Goal: Task Accomplishment & Management: Use online tool/utility

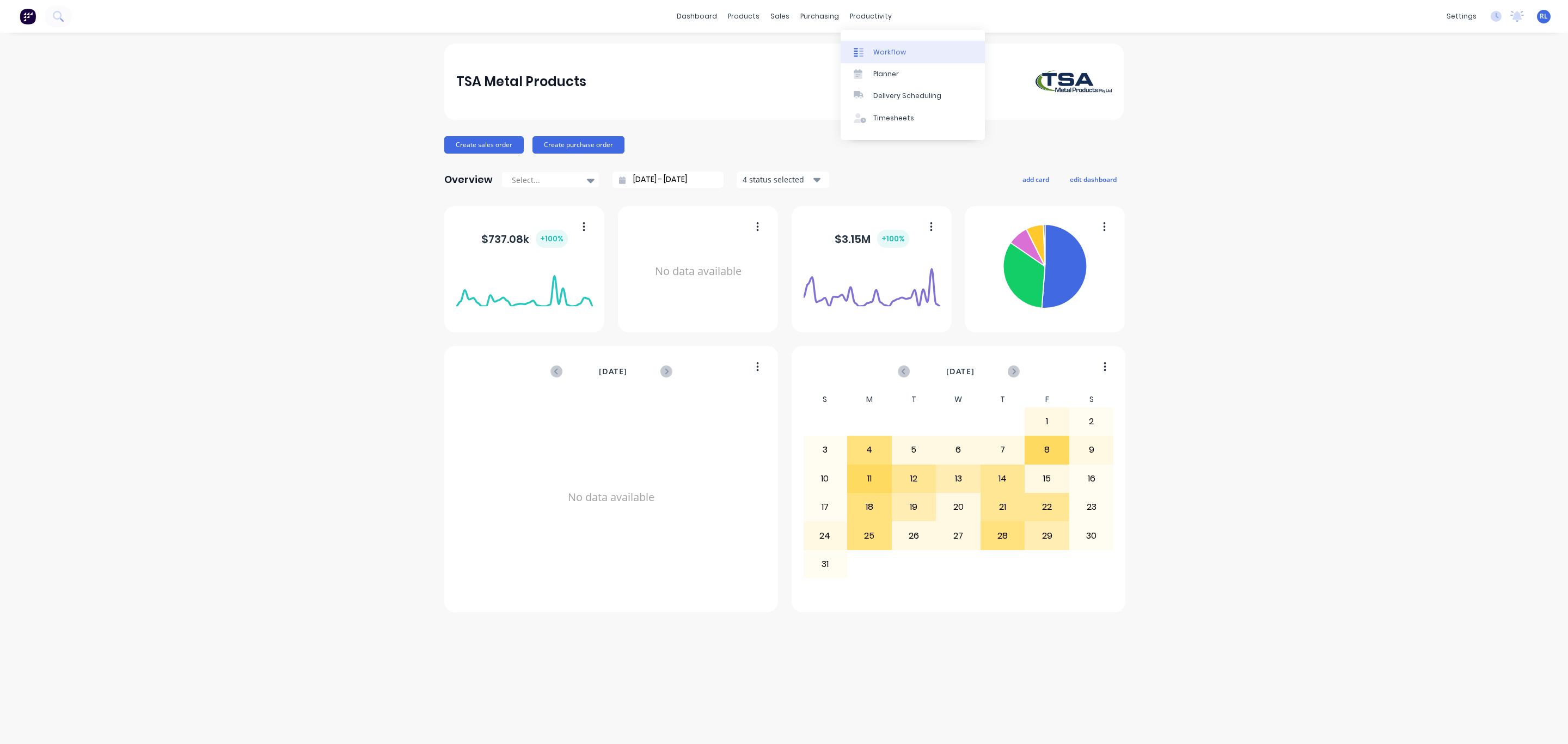
click at [890, 50] on div "Workflow" at bounding box center [889, 52] width 33 height 10
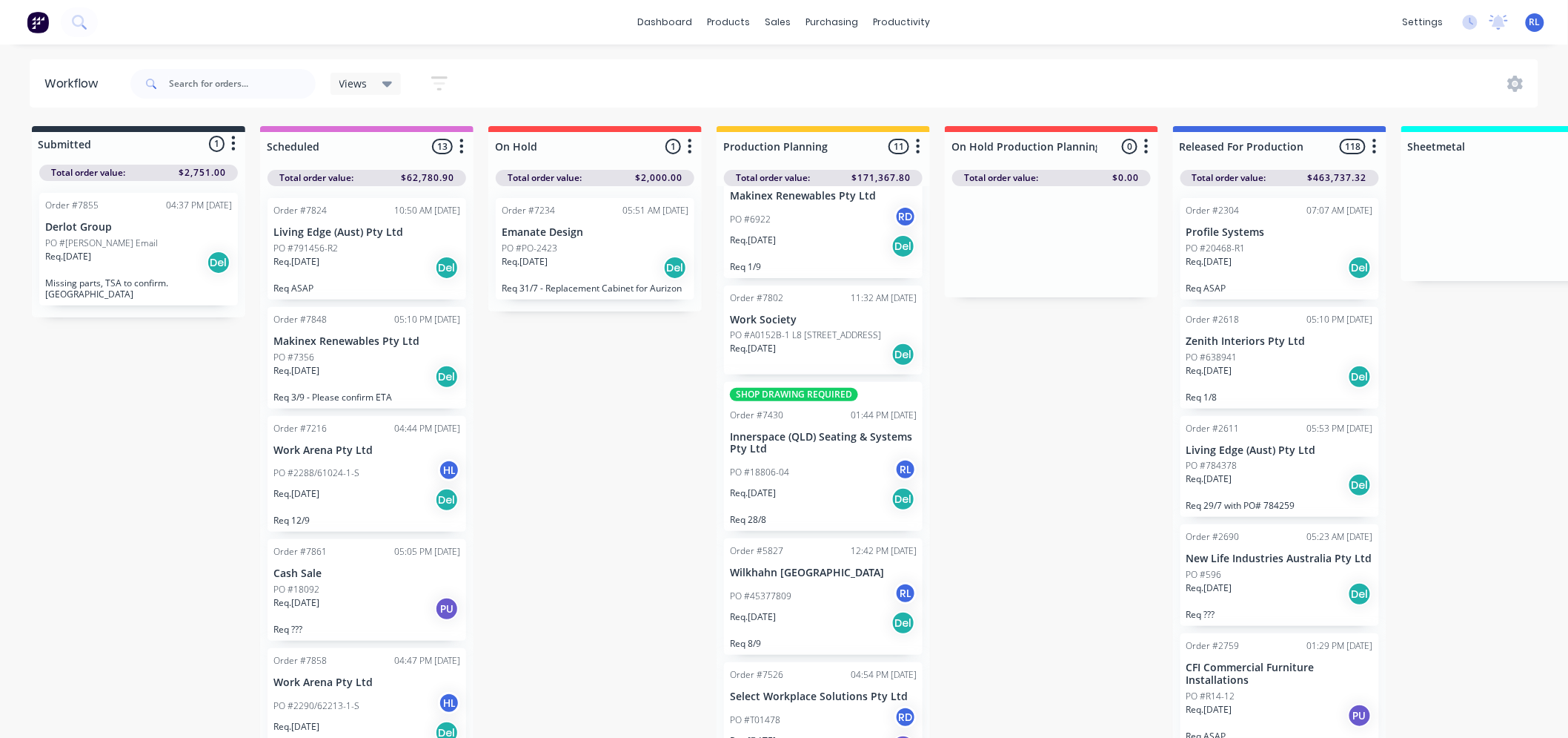
scroll to position [163, 0]
click at [830, 486] on div "Req. [DATE] Del" at bounding box center [823, 496] width 187 height 26
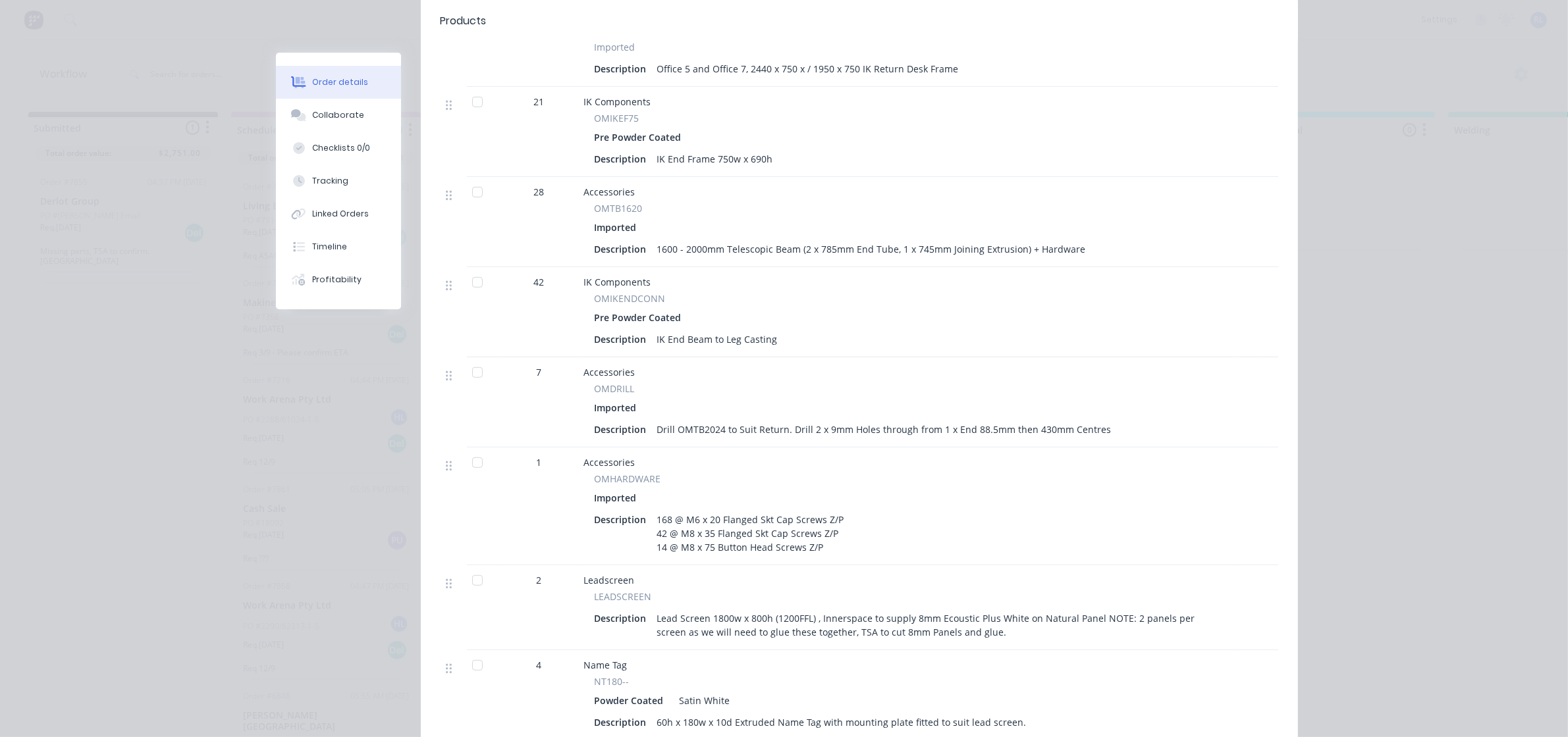
scroll to position [886, 0]
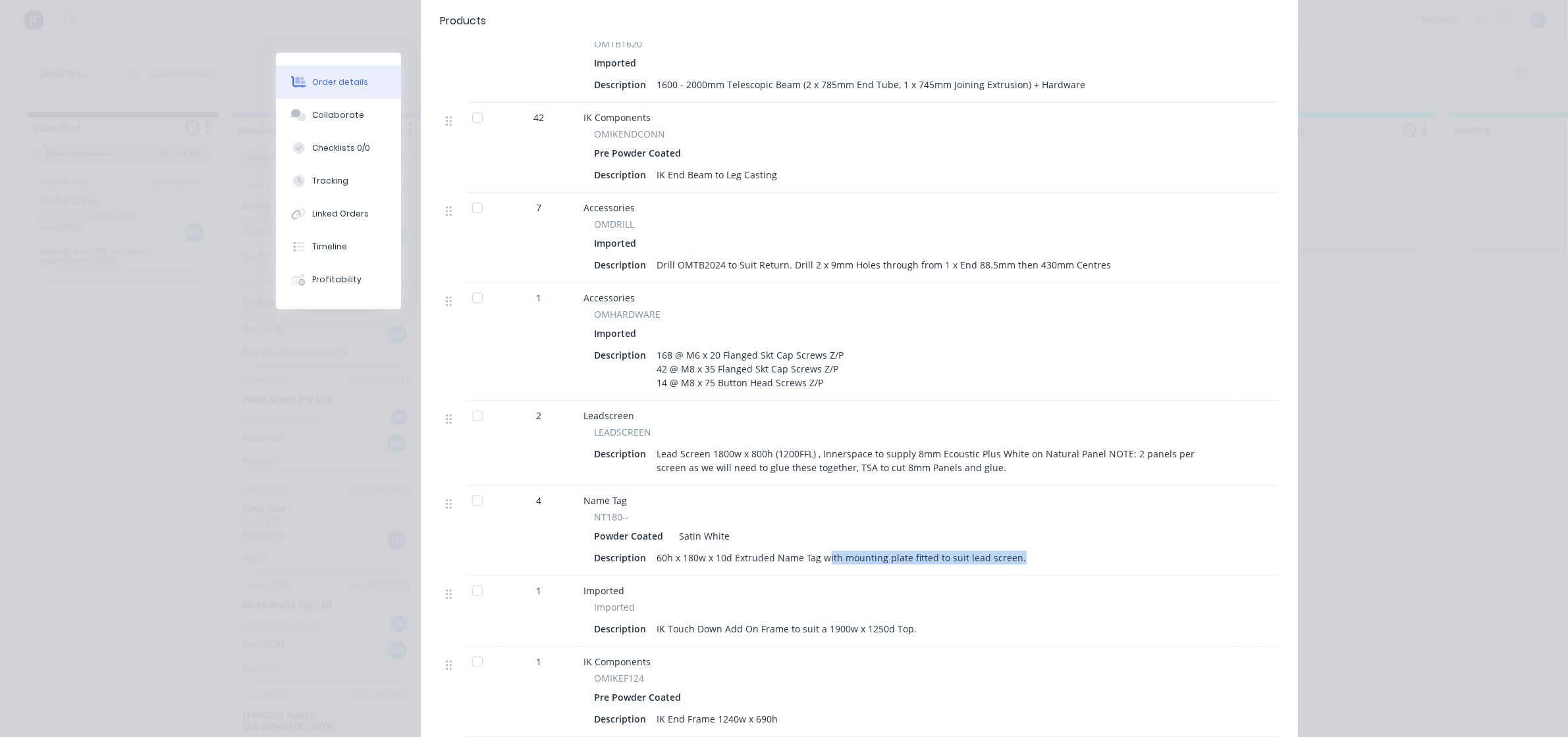
drag, startPoint x: 887, startPoint y: 544, endPoint x: 1061, endPoint y: 544, distance: 174.0
click at [1061, 548] on div "Description 60h x 180w x 10d Extruded Name Tag with mounting plate fitted to su…" at bounding box center [908, 558] width 627 height 19
click at [1026, 550] on div "Description 60h x 180w x 10d Extruded Name Tag with mounting plate fitted to su…" at bounding box center [908, 558] width 627 height 19
drag, startPoint x: 732, startPoint y: 545, endPoint x: 1080, endPoint y: 545, distance: 348.0
click at [1080, 548] on div "Description 60h x 180w x 10d Extruded Name Tag with mounting plate fitted to su…" at bounding box center [908, 558] width 627 height 19
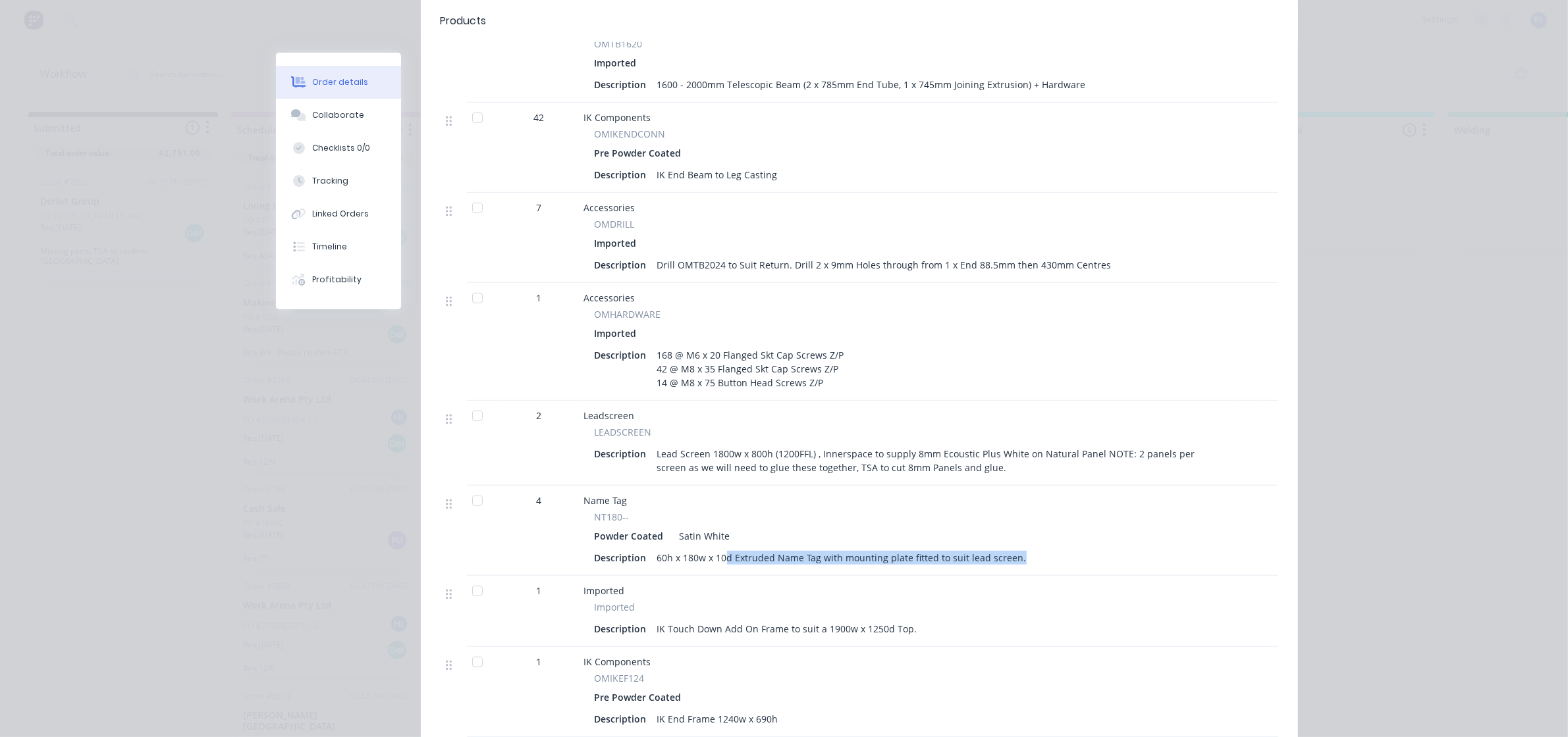
click at [1046, 548] on div "Description 60h x 180w x 10d Extruded Name Tag with mounting plate fitted to su…" at bounding box center [908, 558] width 627 height 19
drag, startPoint x: 953, startPoint y: 545, endPoint x: 1034, endPoint y: 546, distance: 81.0
click at [1033, 548] on div "Description 60h x 180w x 10d Extruded Name Tag with mounting plate fitted to su…" at bounding box center [908, 558] width 627 height 19
click at [1037, 548] on div "Description 60h x 180w x 10d Extruded Name Tag with mounting plate fitted to su…" at bounding box center [908, 558] width 627 height 19
click at [758, 548] on div "60h x 180w x 10d Extruded Name Tag with mounting plate fitted to suit lead scre…" at bounding box center [842, 558] width 380 height 19
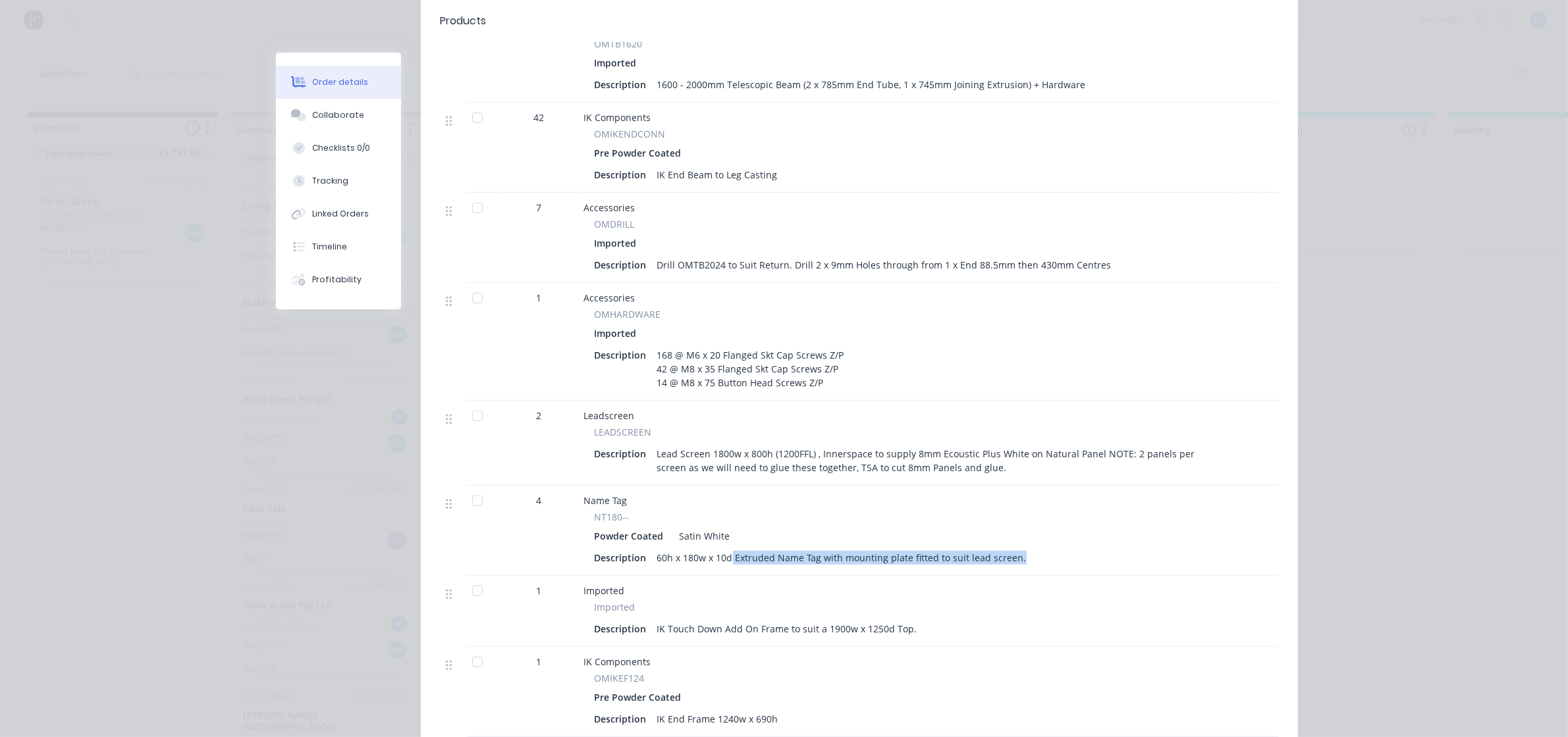
drag, startPoint x: 723, startPoint y: 544, endPoint x: 1043, endPoint y: 545, distance: 320.0
click at [1043, 548] on div "Description 60h x 180w x 10d Extruded Name Tag with mounting plate fitted to su…" at bounding box center [908, 558] width 627 height 19
click at [1057, 548] on div "Description 60h x 180w x 10d Extruded Name Tag with mounting plate fitted to su…" at bounding box center [908, 558] width 627 height 19
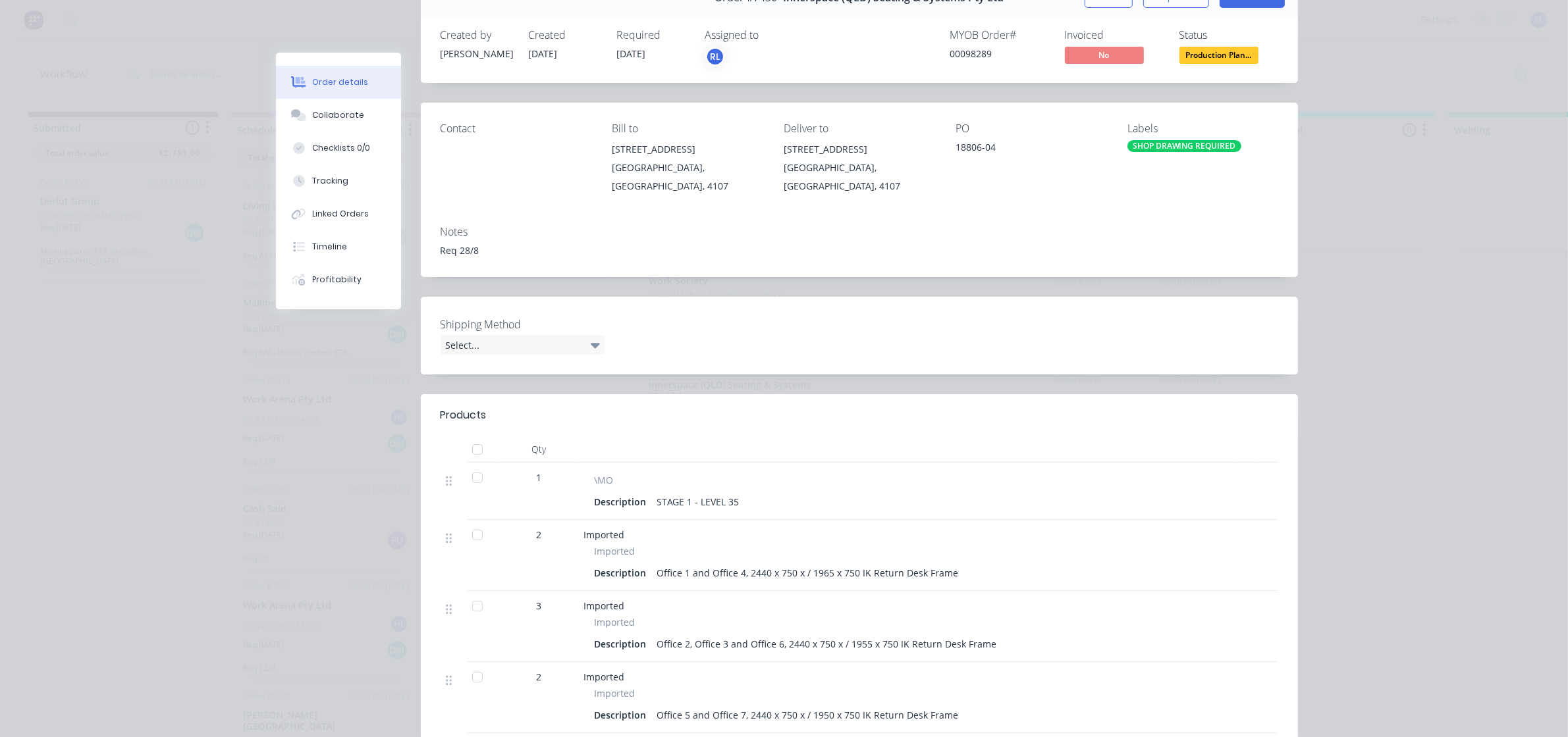
scroll to position [0, 0]
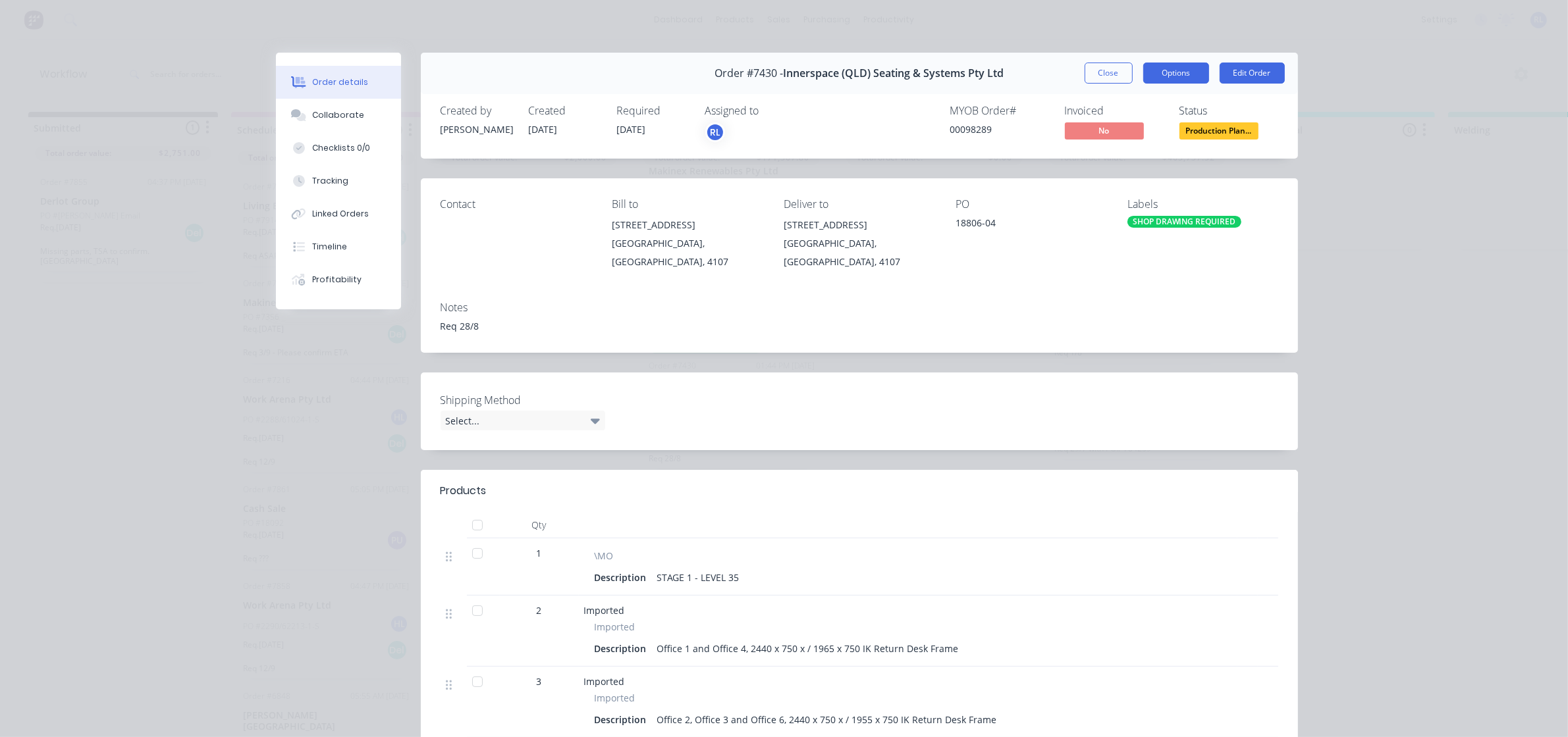
click at [1190, 76] on button "Options" at bounding box center [1175, 73] width 66 height 21
click at [1444, 285] on div "Order details Collaborate Checklists 0/0 Tracking Linked Orders Timeline Profit…" at bounding box center [784, 368] width 1568 height 737
click at [1175, 76] on button "Options" at bounding box center [1175, 73] width 66 height 21
click at [1153, 135] on div "Work Order" at bounding box center [1139, 134] width 114 height 19
click at [1134, 160] on div "Standard" at bounding box center [1139, 160] width 114 height 19
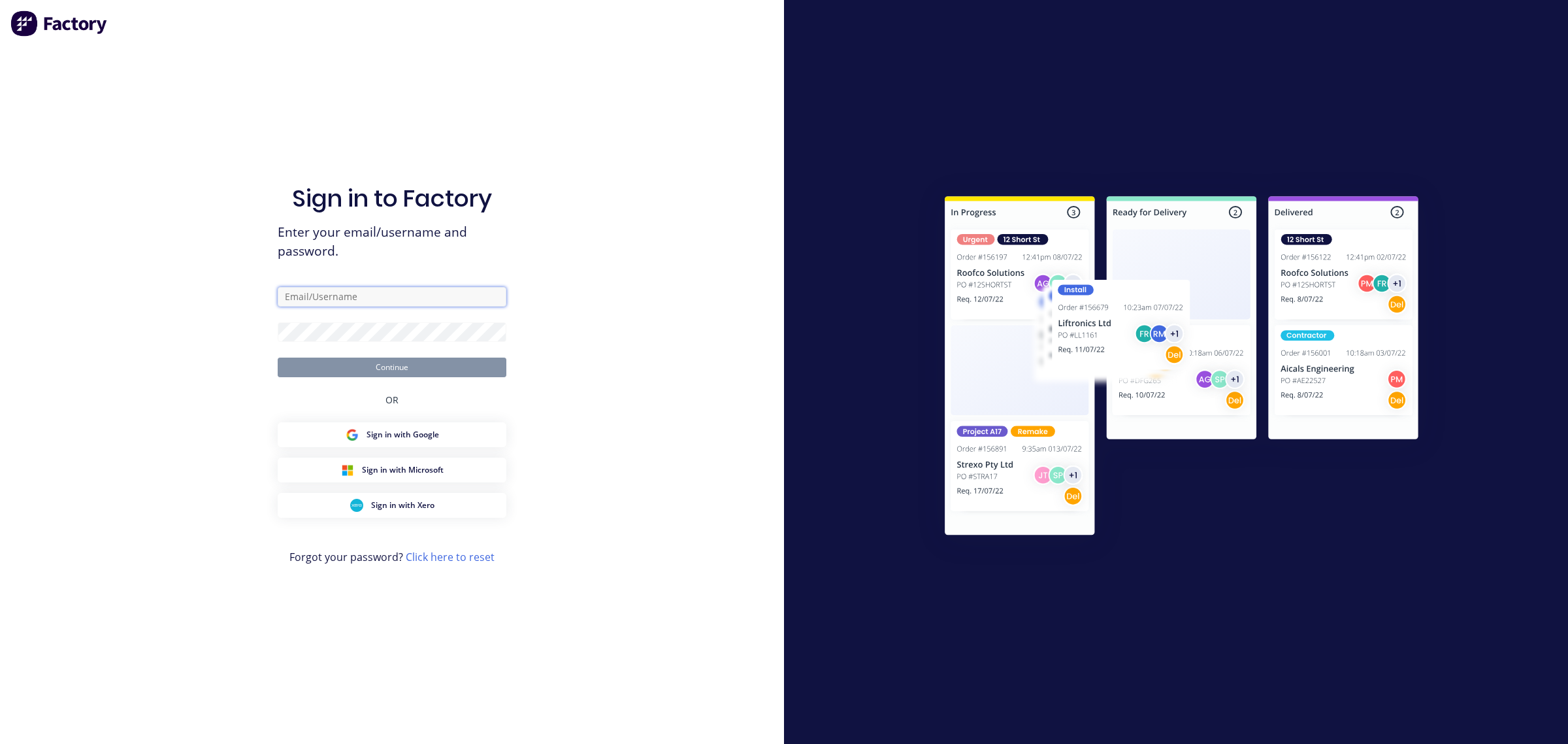
type input "[EMAIL_ADDRESS][DOMAIN_NAME]"
click at [435, 373] on button "Continue" at bounding box center [392, 367] width 229 height 19
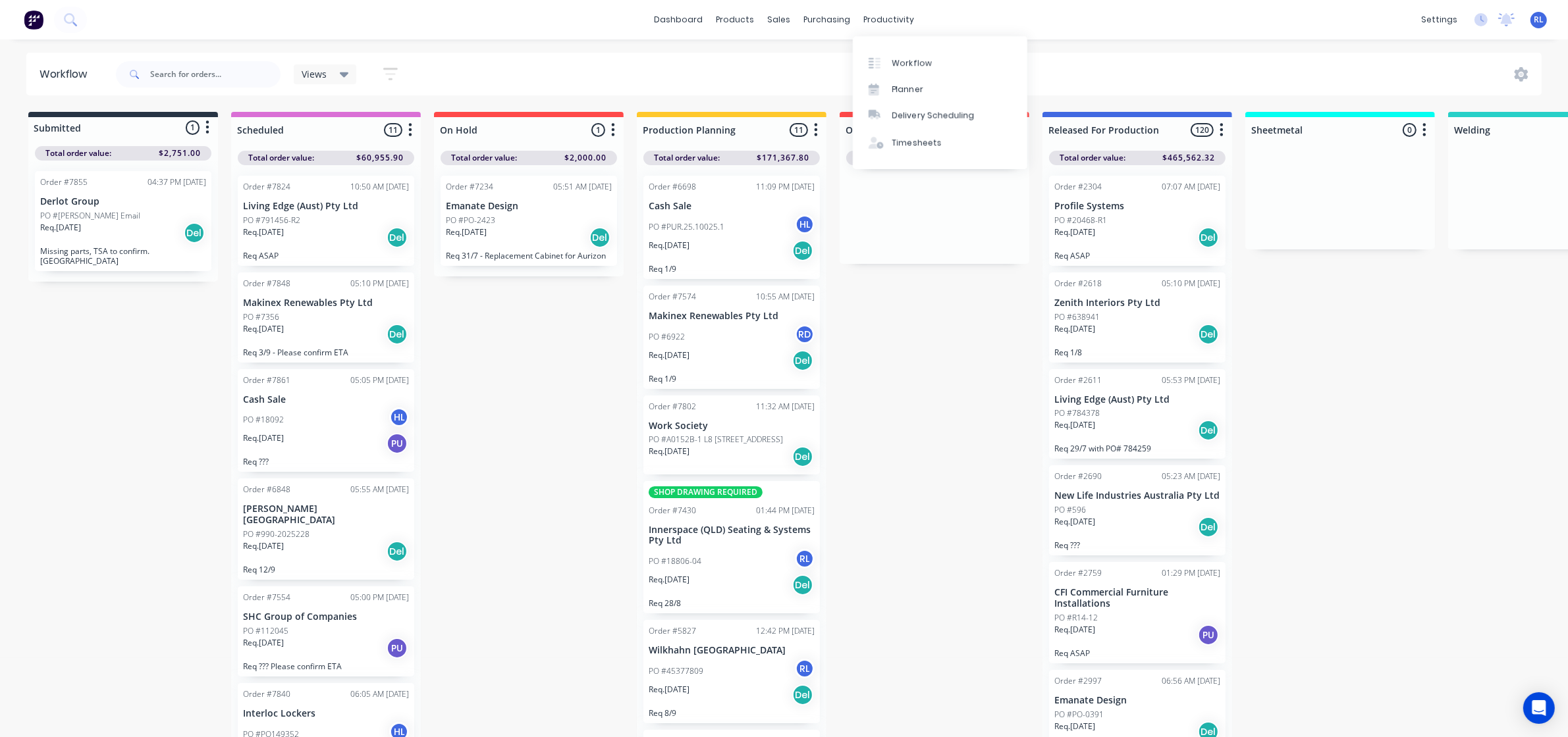
click at [735, 579] on div "Req. [DATE] Del" at bounding box center [731, 585] width 166 height 23
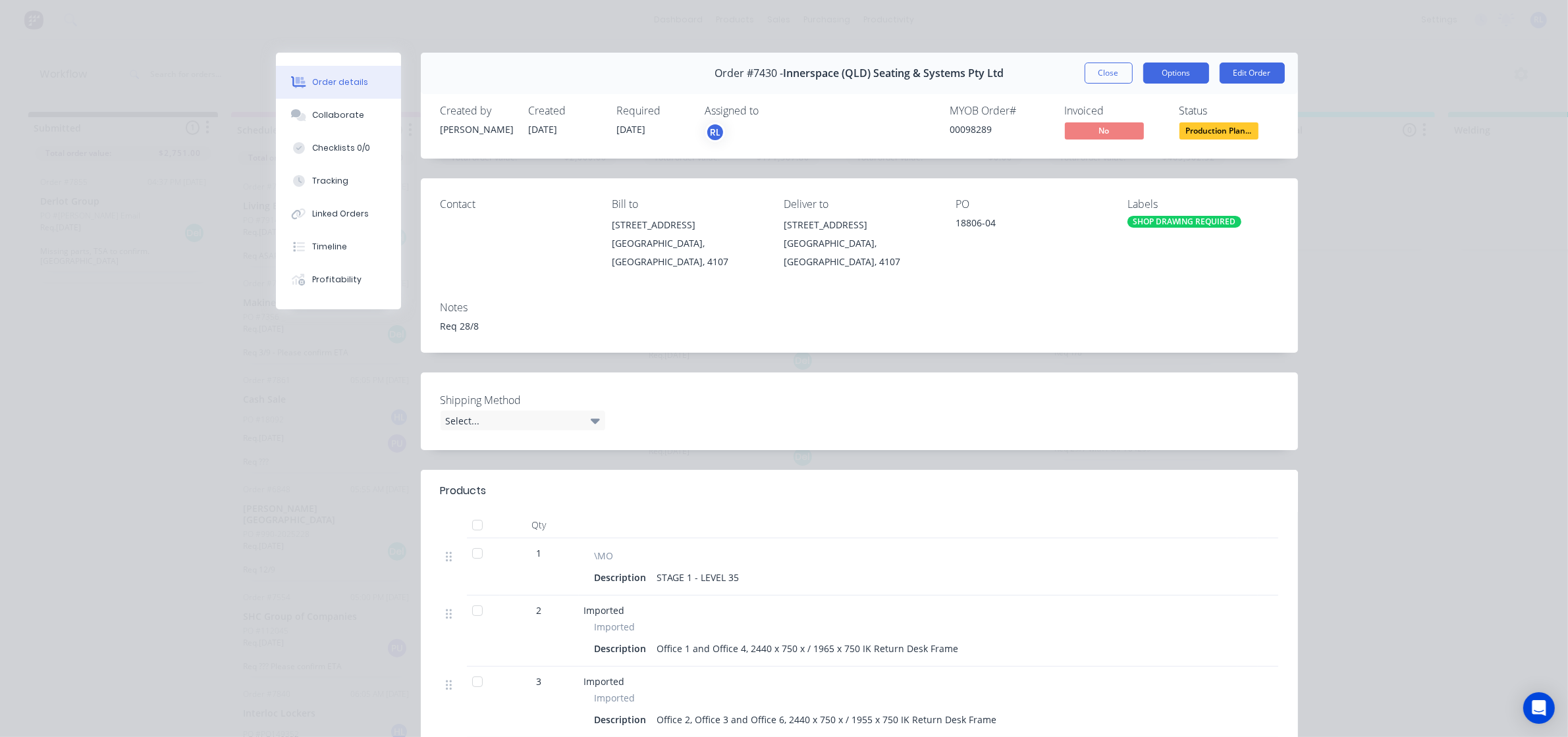
click at [1185, 75] on button "Options" at bounding box center [1175, 73] width 66 height 21
click at [1173, 72] on button "Options" at bounding box center [1175, 73] width 66 height 21
click at [1131, 128] on div "Work Order" at bounding box center [1139, 134] width 114 height 19
click at [1151, 156] on div "Standard" at bounding box center [1139, 160] width 114 height 19
click at [1093, 72] on button "Close" at bounding box center [1108, 73] width 48 height 21
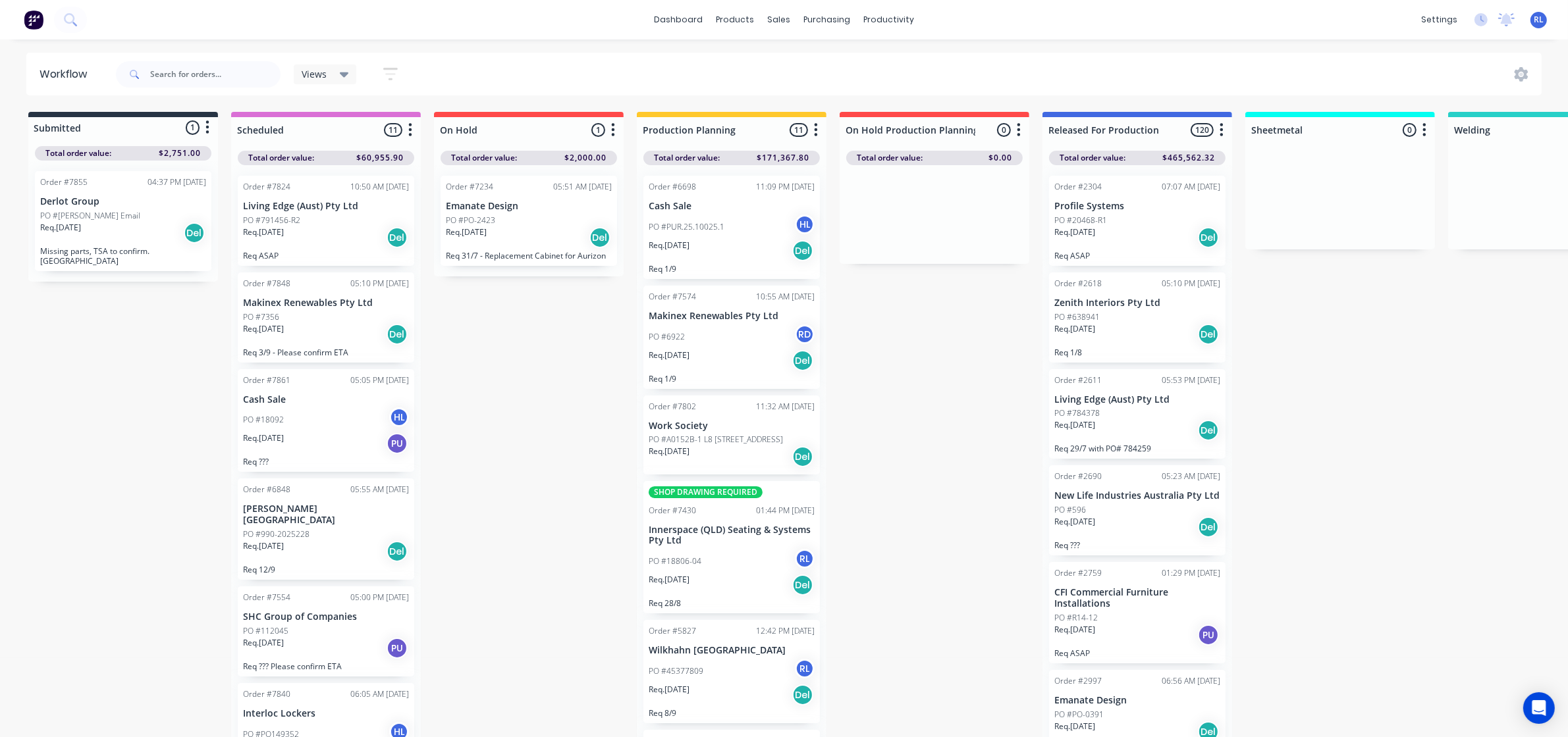
click at [341, 71] on icon at bounding box center [344, 75] width 9 height 15
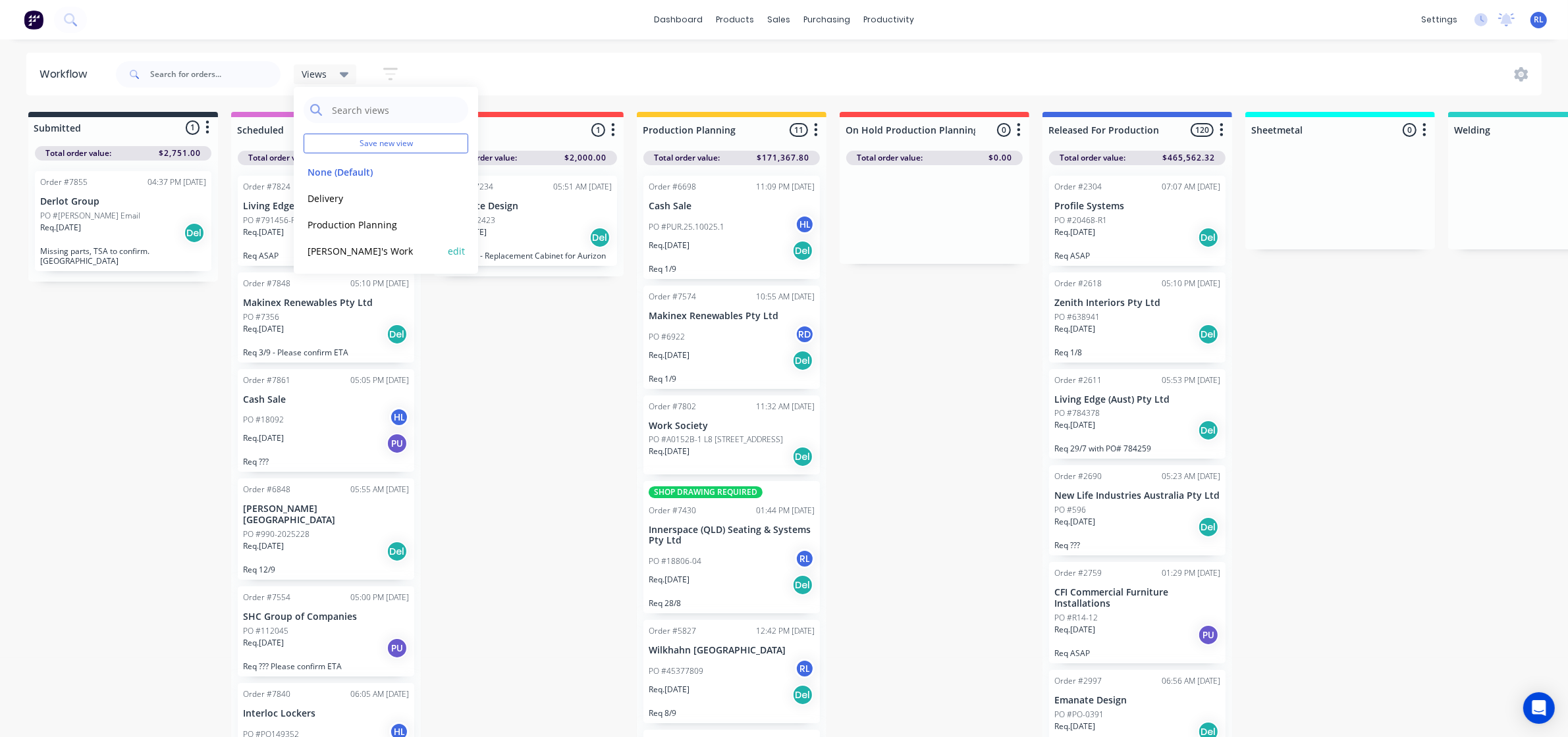
click at [354, 258] on button "[PERSON_NAME]'s Work" at bounding box center [373, 251] width 140 height 15
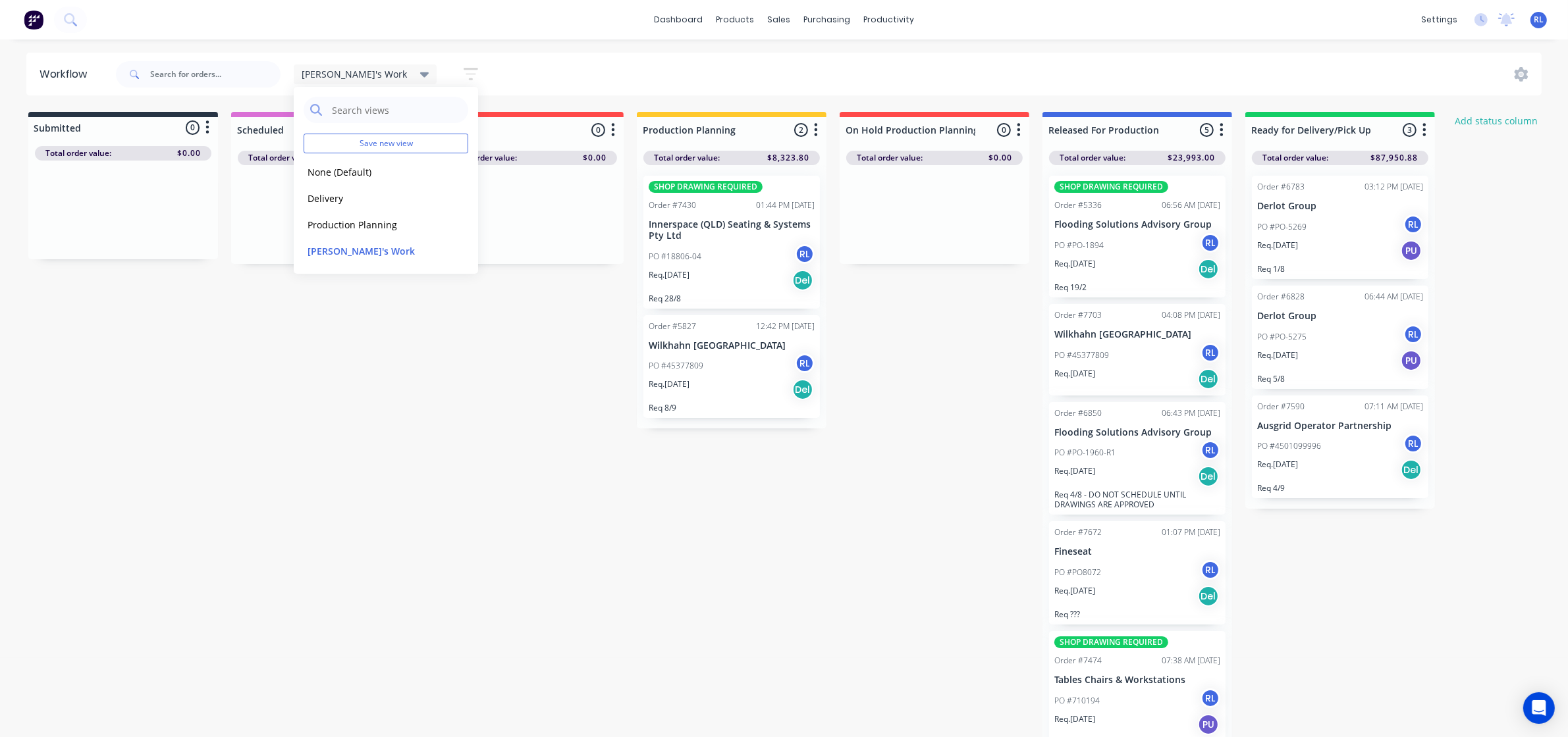
click at [930, 362] on div "Submitted 0 Status colour #273444 hex #273444 Save Cancel Summaries Total order…" at bounding box center [1279, 428] width 2578 height 632
click at [420, 68] on icon at bounding box center [424, 75] width 9 height 15
click at [354, 169] on button "None (Default)" at bounding box center [373, 172] width 140 height 15
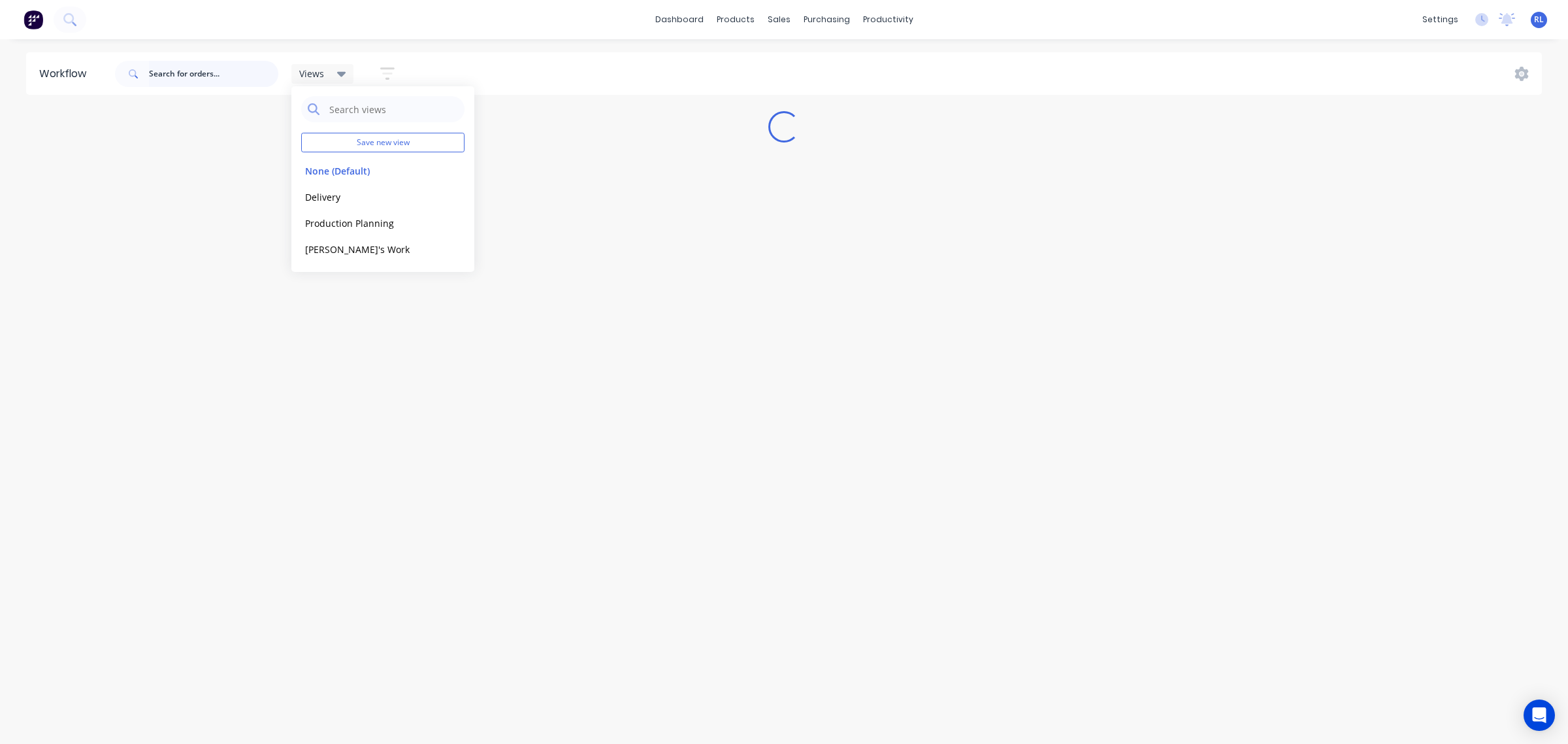
click at [210, 75] on input "text" at bounding box center [213, 73] width 130 height 26
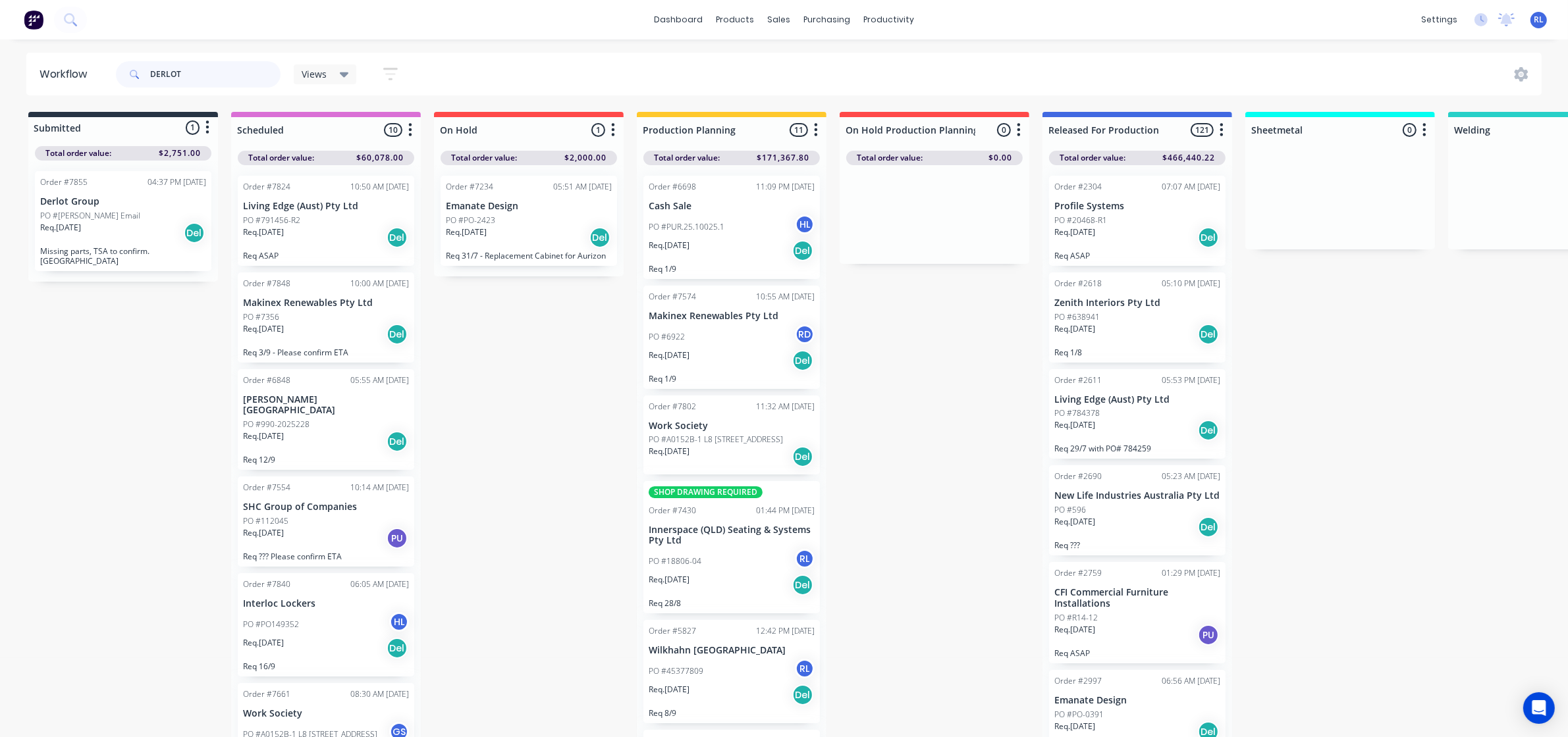
type input "DERLOT"
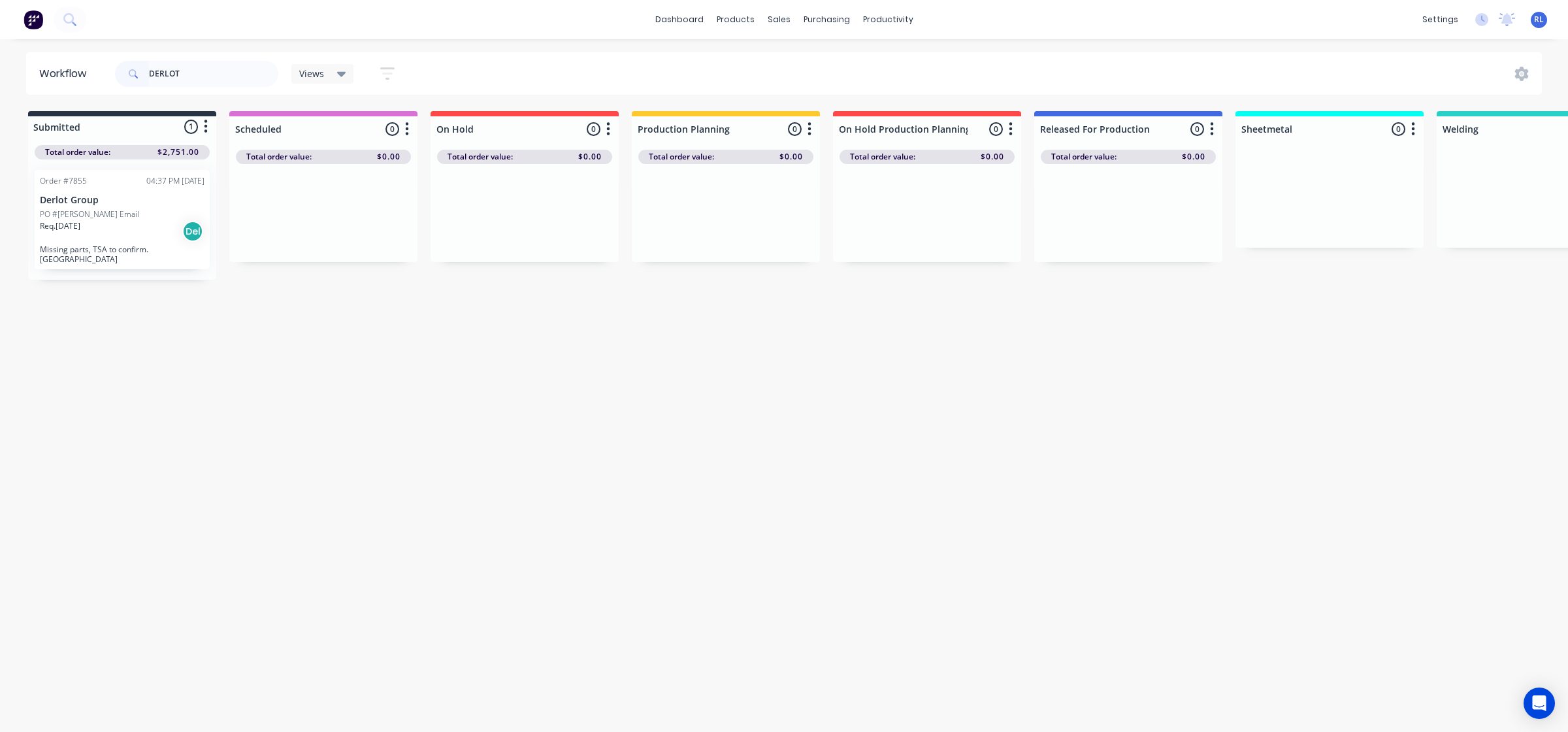
click at [137, 221] on div "Req. [DATE] Del" at bounding box center [122, 232] width 165 height 23
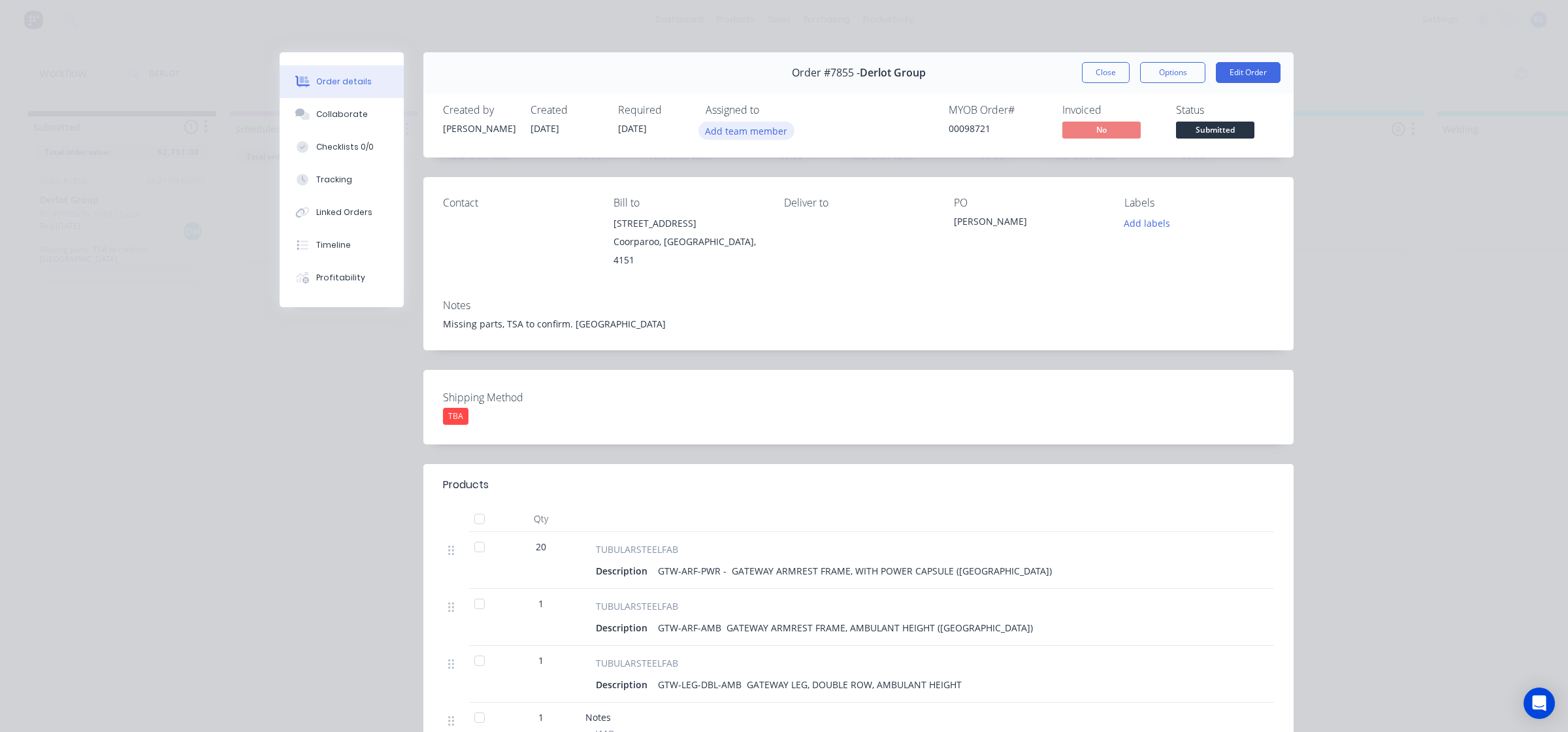
click at [758, 132] on button "Add team member" at bounding box center [746, 130] width 96 height 18
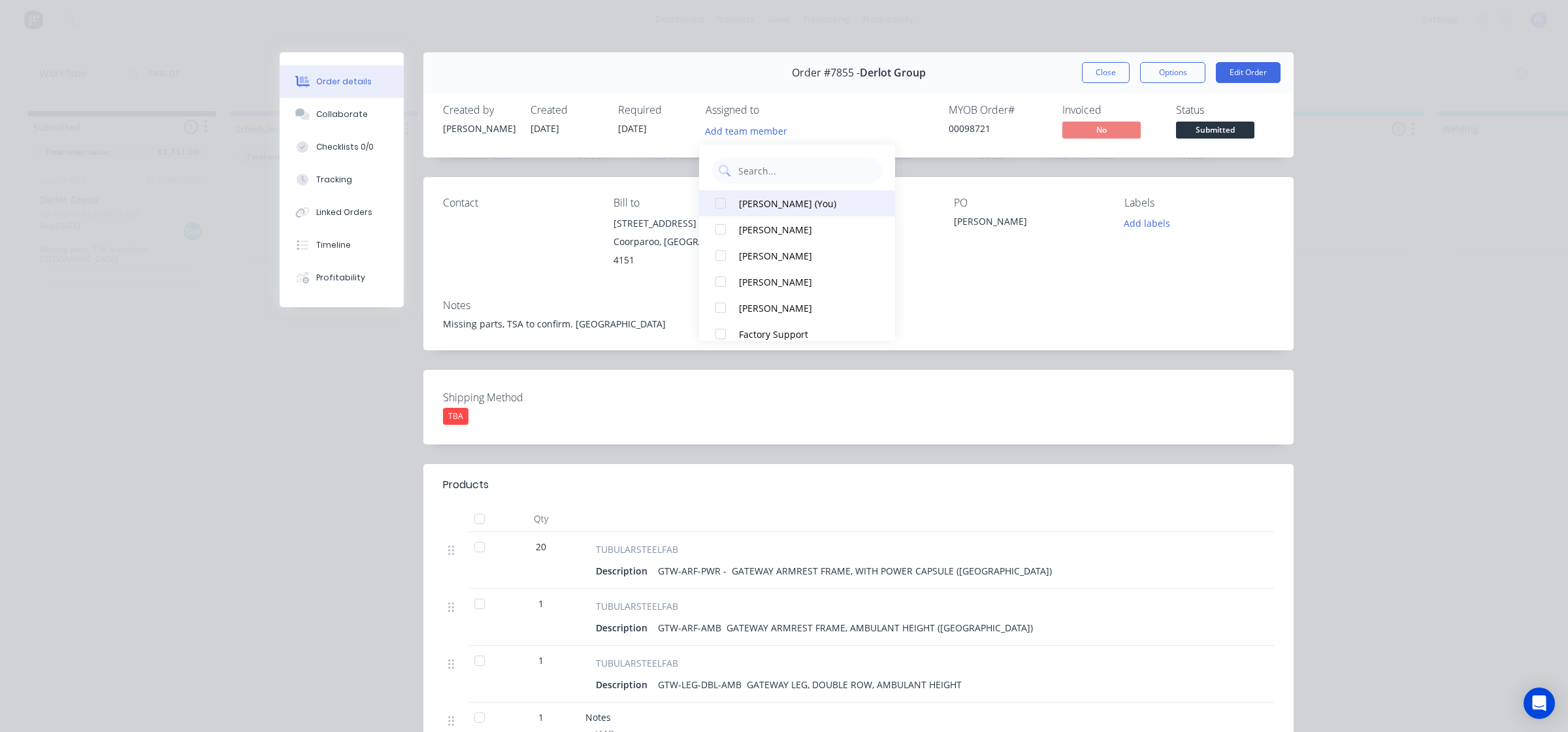
click at [793, 198] on div "[PERSON_NAME] (You)" at bounding box center [804, 203] width 130 height 14
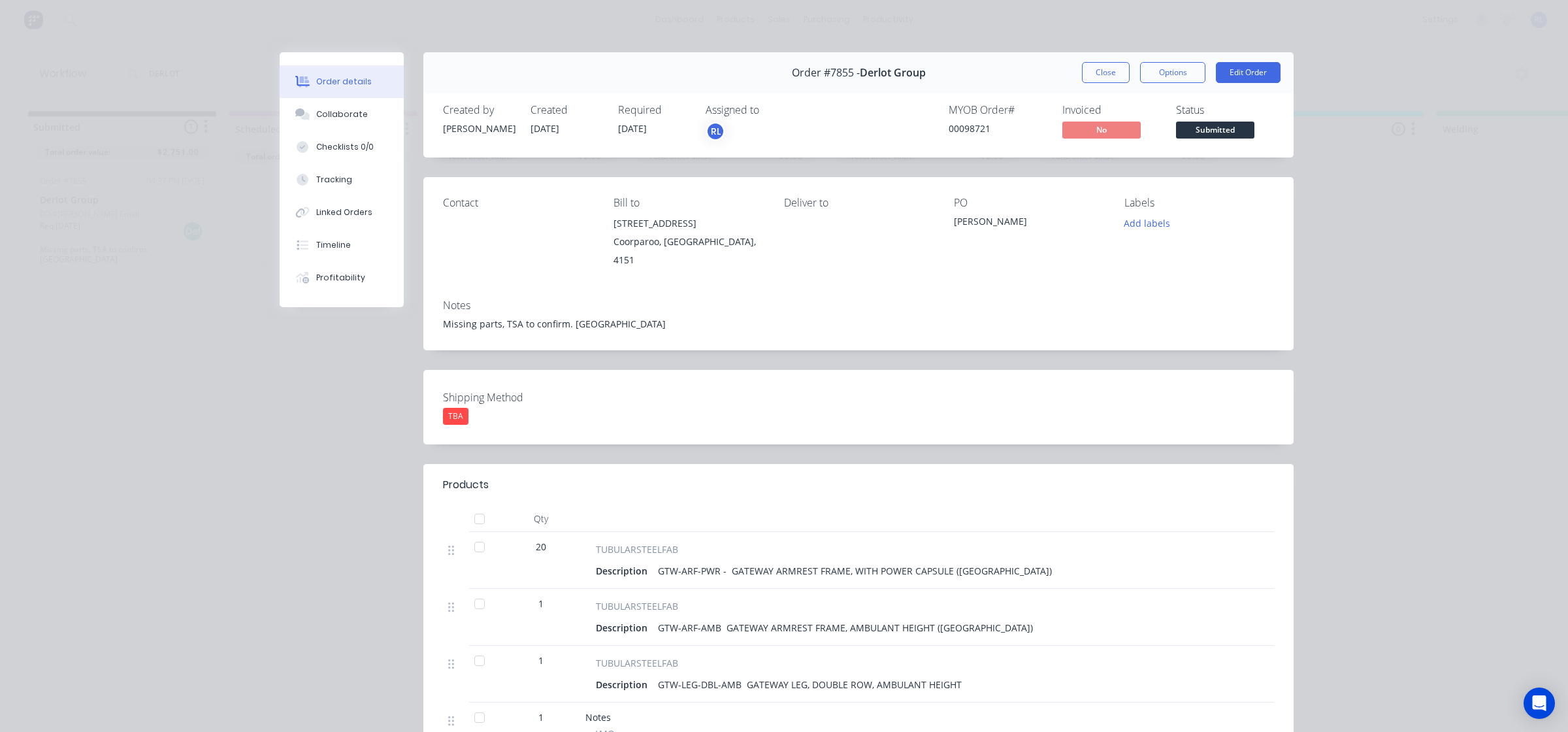
click at [1162, 414] on div "Shipping Method TBA" at bounding box center [858, 407] width 870 height 75
drag, startPoint x: 957, startPoint y: 130, endPoint x: 988, endPoint y: 124, distance: 31.6
click at [1003, 128] on div "00098721" at bounding box center [998, 128] width 98 height 14
copy div "98721"
click at [1058, 322] on div "Notes Missing parts, TSA to confirm. [GEOGRAPHIC_DATA]" at bounding box center [858, 320] width 870 height 61
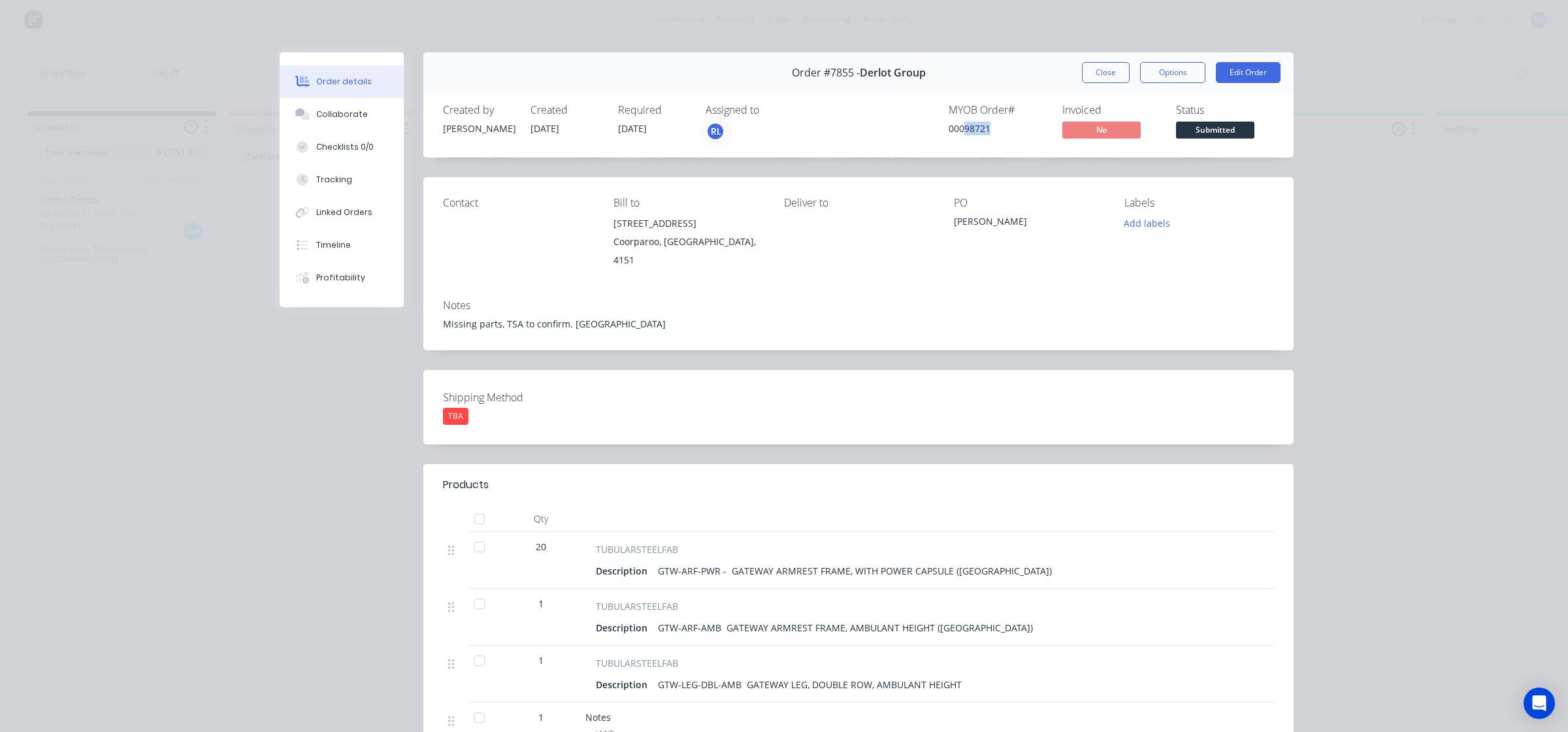
drag, startPoint x: 959, startPoint y: 126, endPoint x: 1005, endPoint y: 126, distance: 46.0
click at [1005, 126] on div "00098721" at bounding box center [998, 128] width 98 height 14
copy div "98721"
click at [1176, 75] on button "Options" at bounding box center [1172, 72] width 65 height 21
click at [1165, 128] on div "Work Order" at bounding box center [1137, 133] width 113 height 19
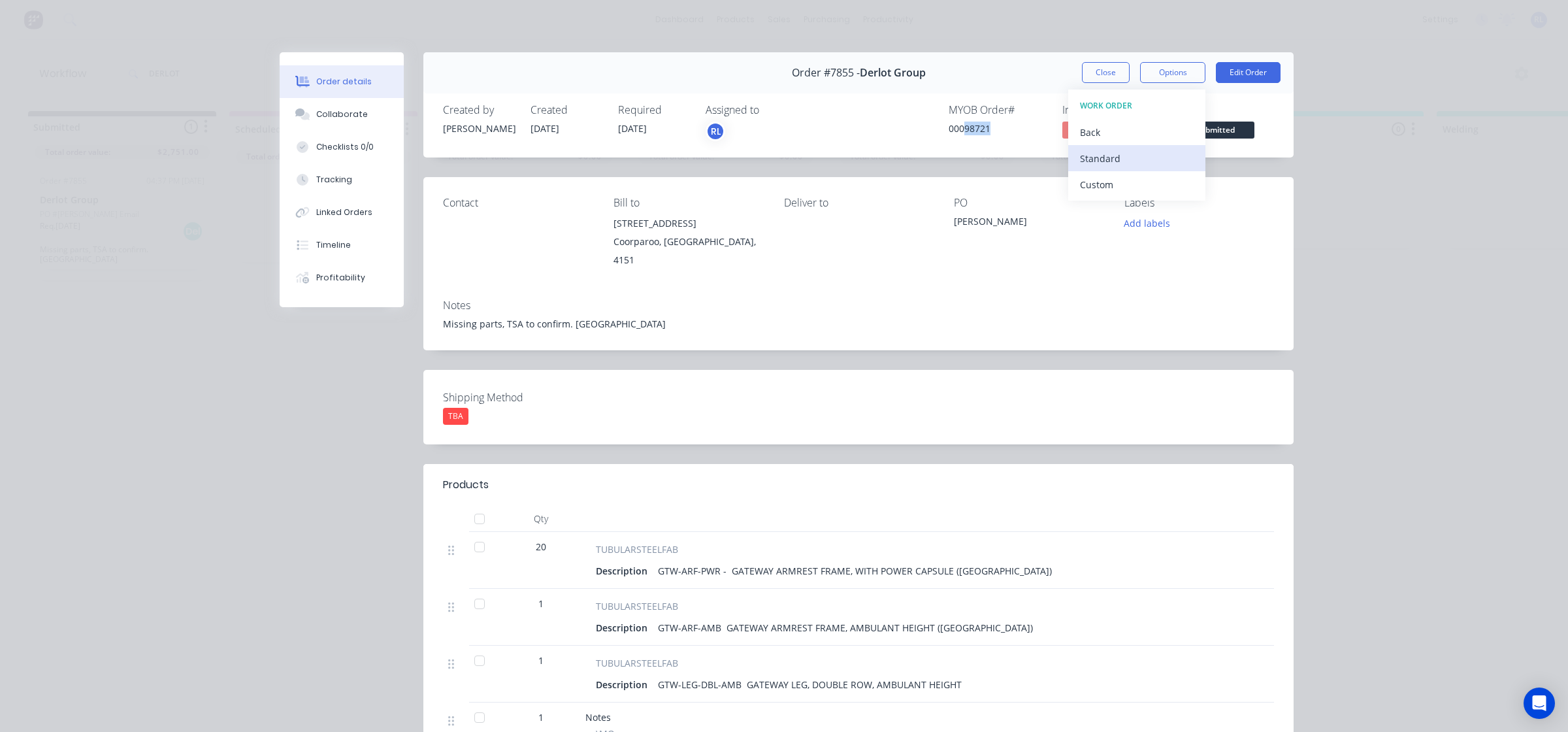
click at [1152, 155] on div "Standard" at bounding box center [1137, 159] width 113 height 19
